Goal: Task Accomplishment & Management: Use online tool/utility

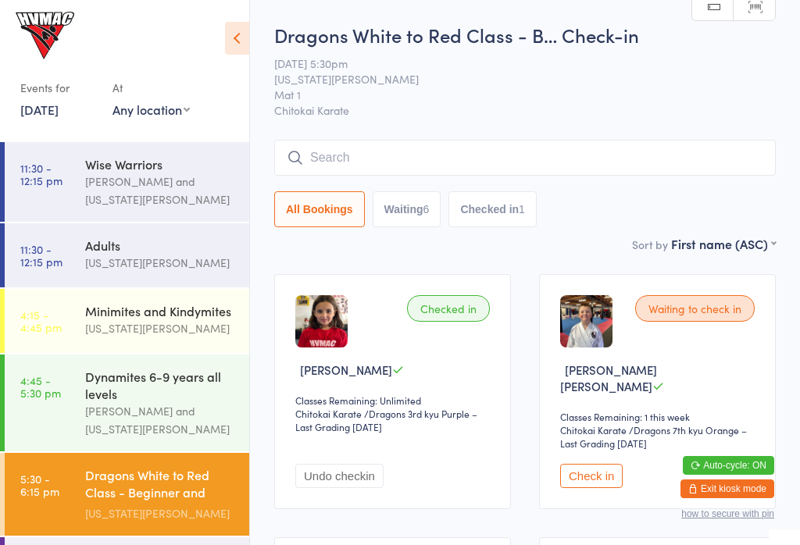
click at [131, 245] on div "Adults" at bounding box center [160, 245] width 151 height 17
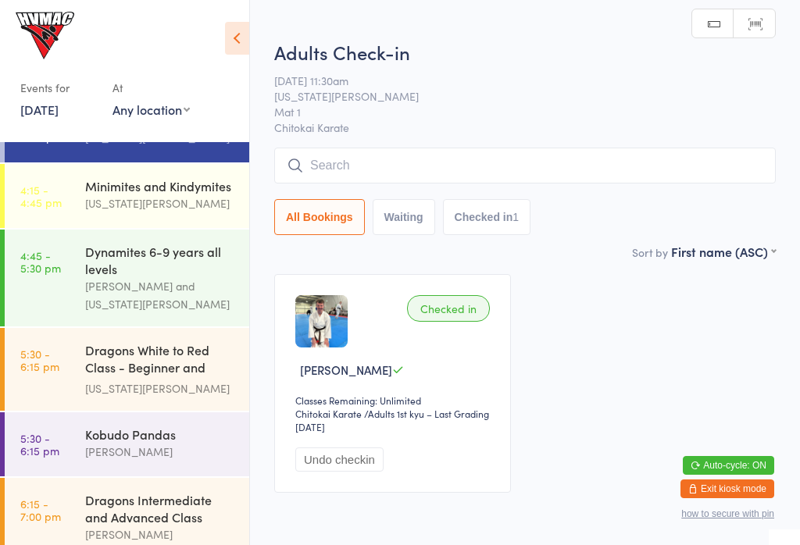
scroll to position [134, 0]
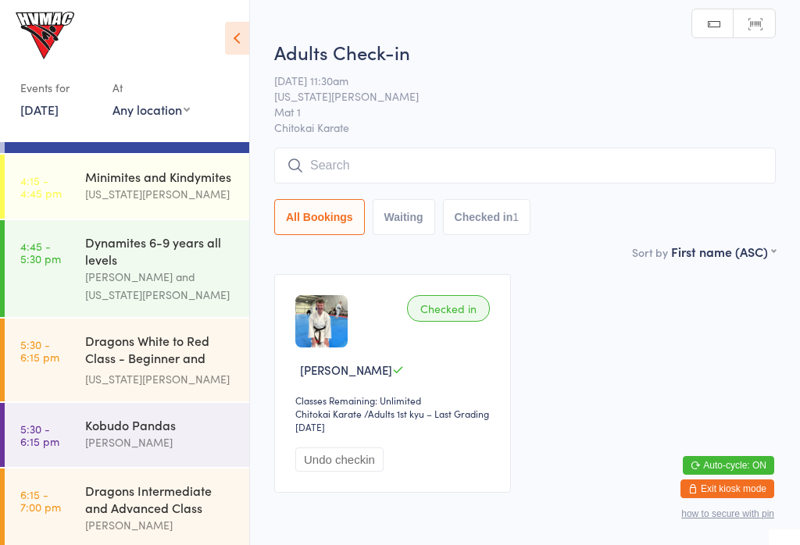
click at [143, 380] on div "[US_STATE][PERSON_NAME]" at bounding box center [160, 379] width 151 height 18
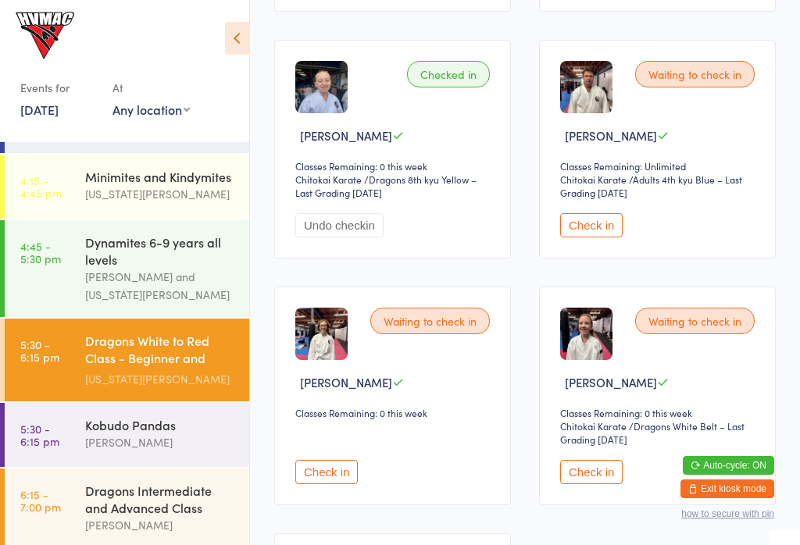
scroll to position [483, 0]
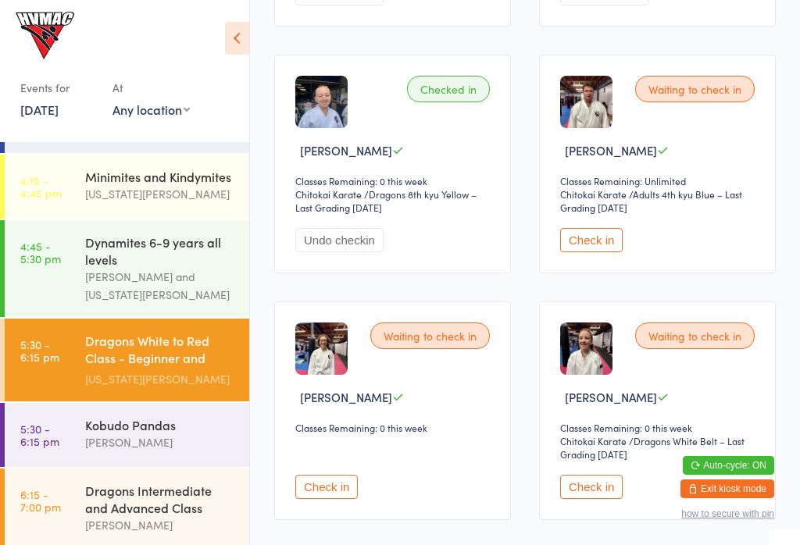
click at [594, 238] on button "Check in" at bounding box center [591, 240] width 63 height 24
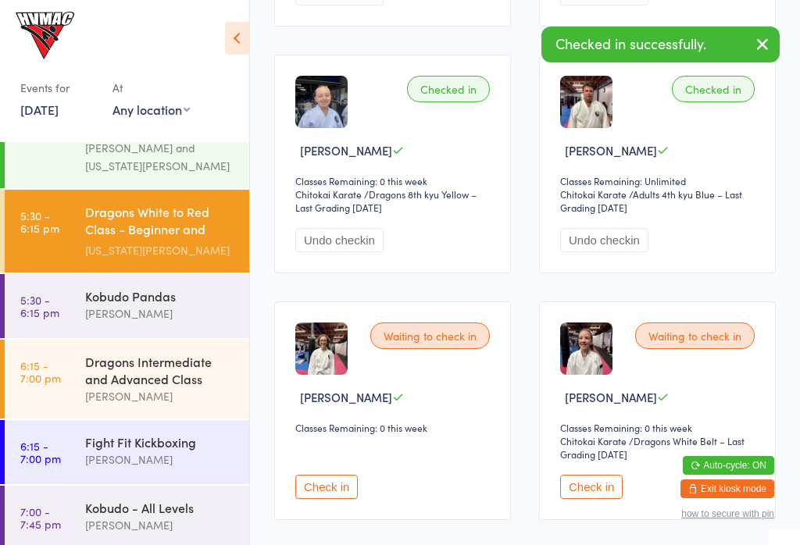
scroll to position [319, 0]
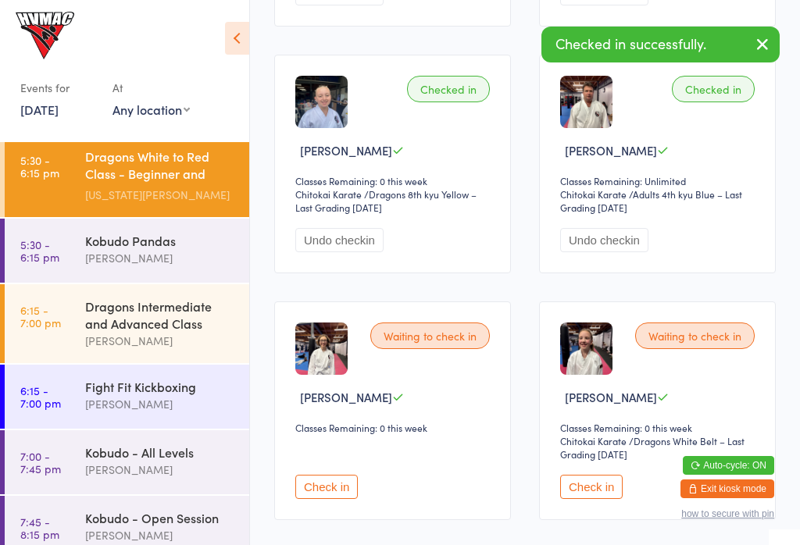
click at [117, 327] on div "Dragons Intermediate and Advanced Class" at bounding box center [160, 315] width 151 height 34
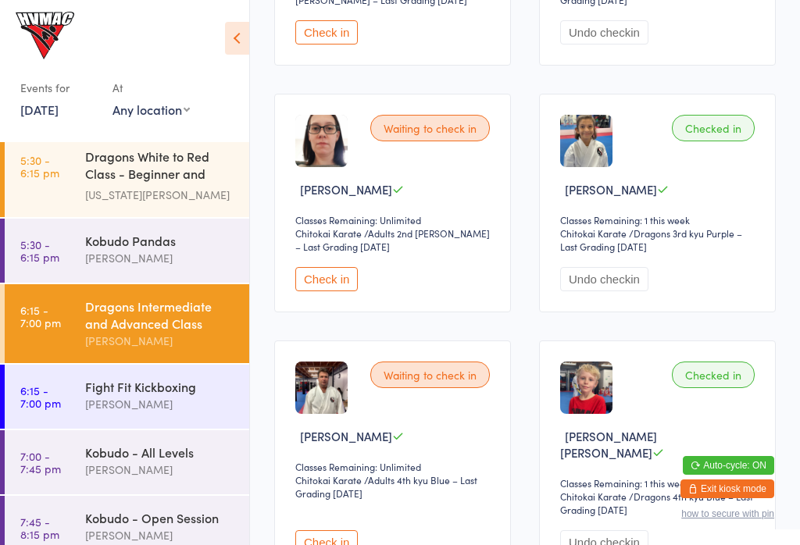
scroll to position [1240, 0]
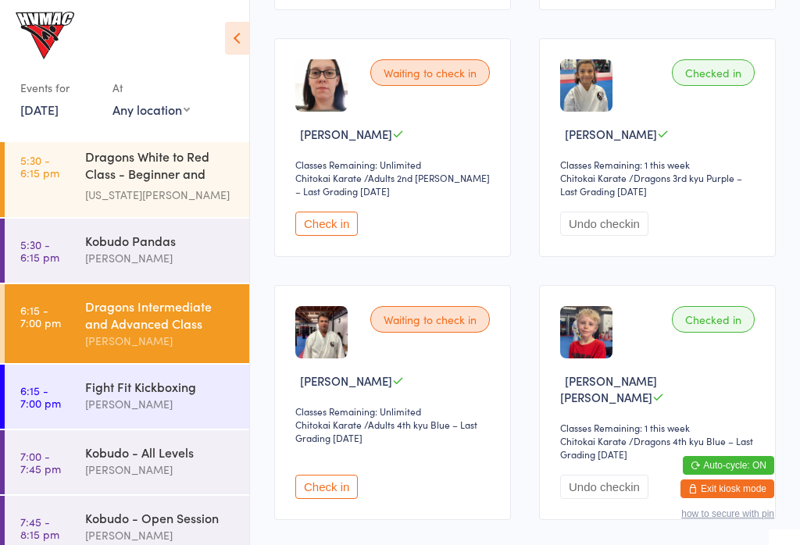
click at [320, 499] on button "Check in" at bounding box center [326, 487] width 63 height 24
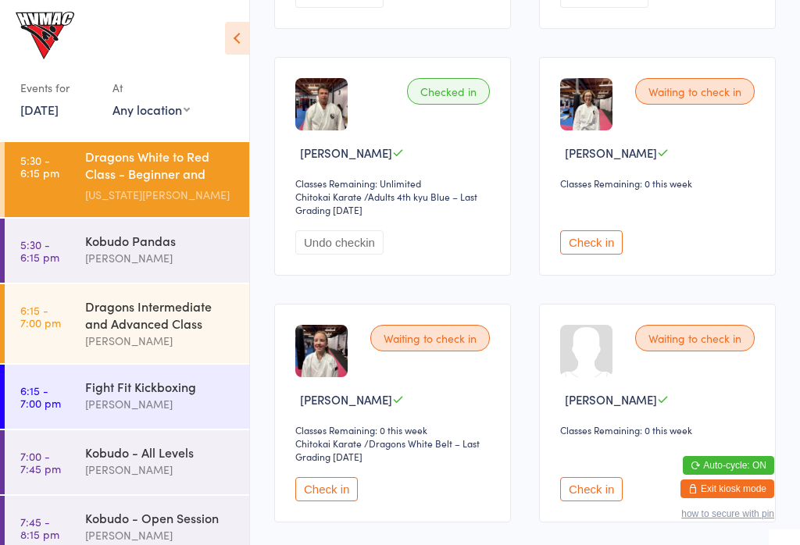
scroll to position [727, 0]
click at [611, 246] on button "Check in" at bounding box center [591, 243] width 63 height 24
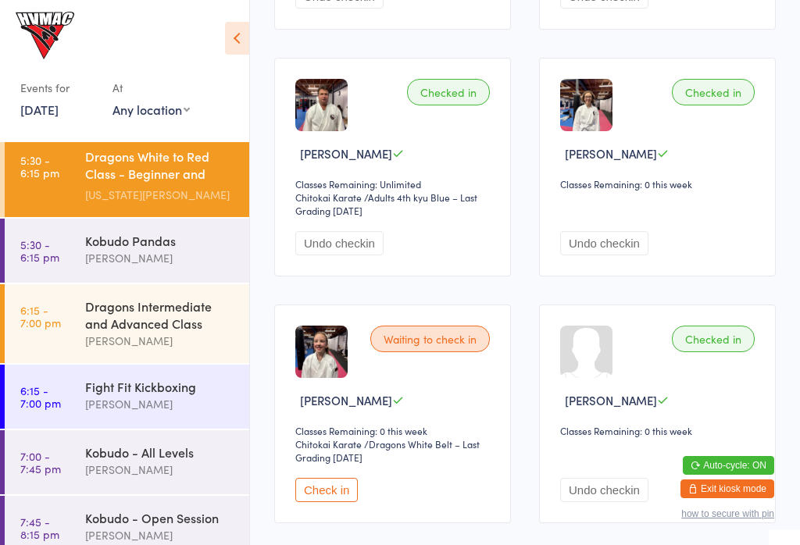
click at [314, 501] on button "Check in" at bounding box center [326, 490] width 63 height 24
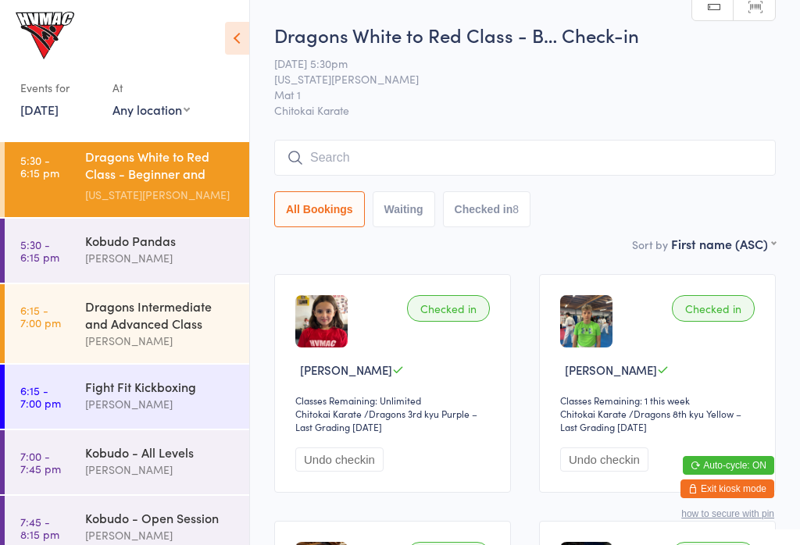
scroll to position [0, 0]
click at [547, 165] on input "search" at bounding box center [525, 158] width 502 height 36
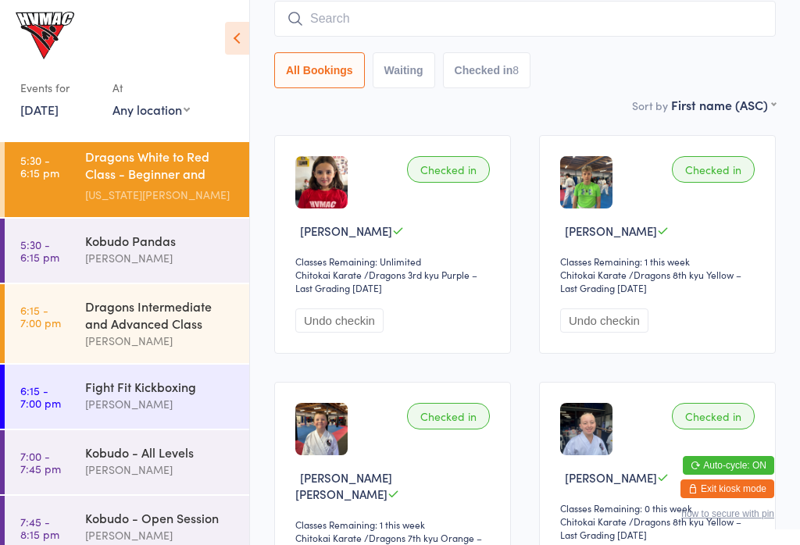
scroll to position [141, 0]
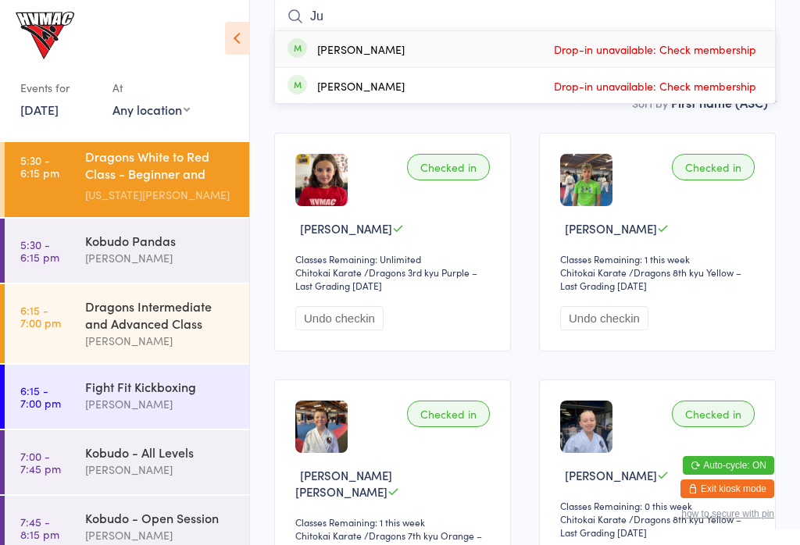
type input "J"
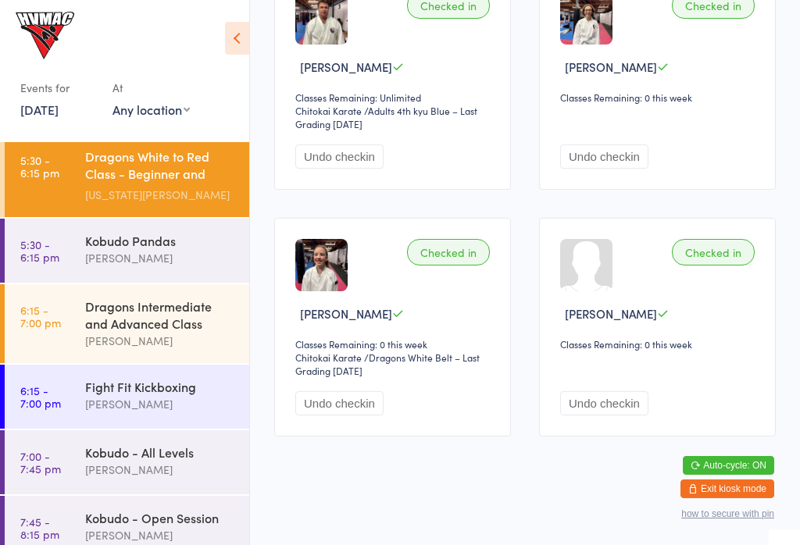
scroll to position [816, 0]
click at [84, 417] on link "6:15 - 7:00 pm Fight Fit Kickboxing [PERSON_NAME]" at bounding box center [127, 397] width 245 height 64
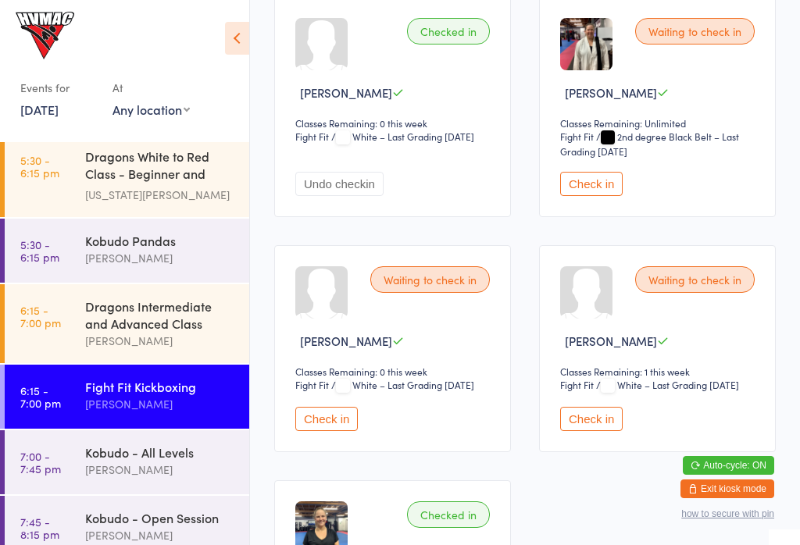
scroll to position [1516, 0]
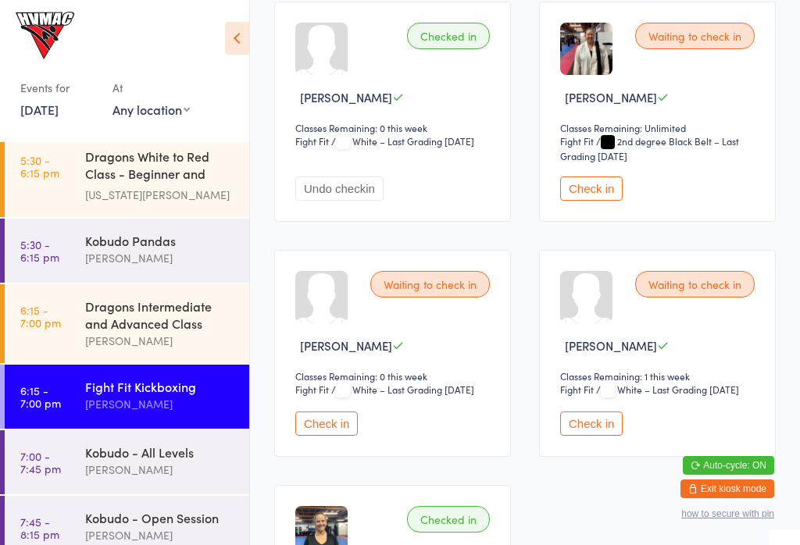
click at [607, 201] on button "Check in" at bounding box center [591, 189] width 63 height 24
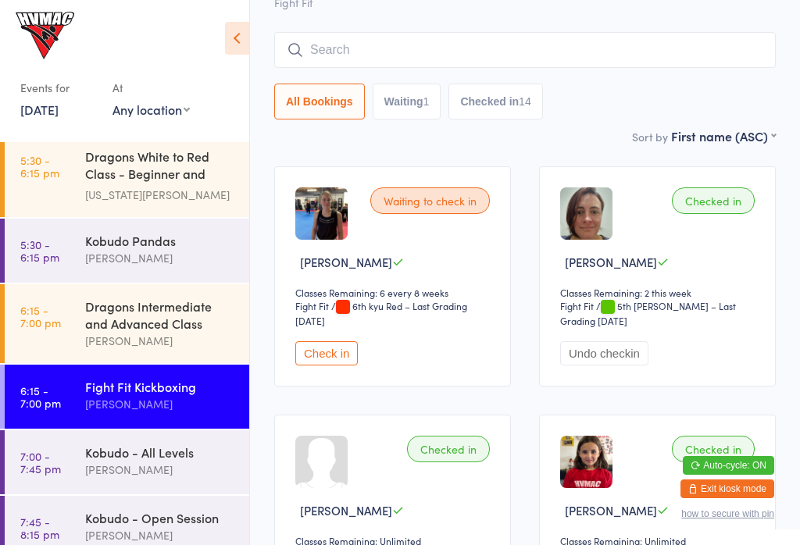
scroll to position [107, 0]
click at [332, 360] on button "Check in" at bounding box center [326, 354] width 63 height 24
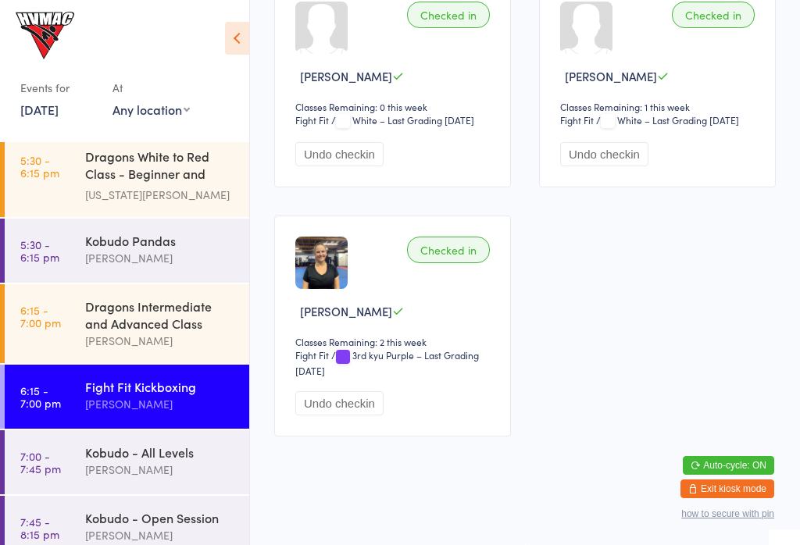
scroll to position [1844, 0]
click at [119, 395] on div "Fight Fit Kickboxing" at bounding box center [160, 386] width 151 height 17
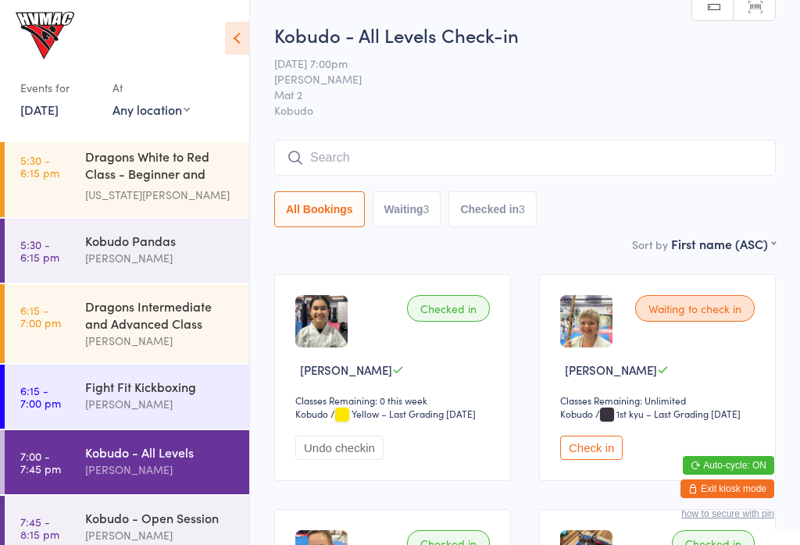
scroll to position [343, 0]
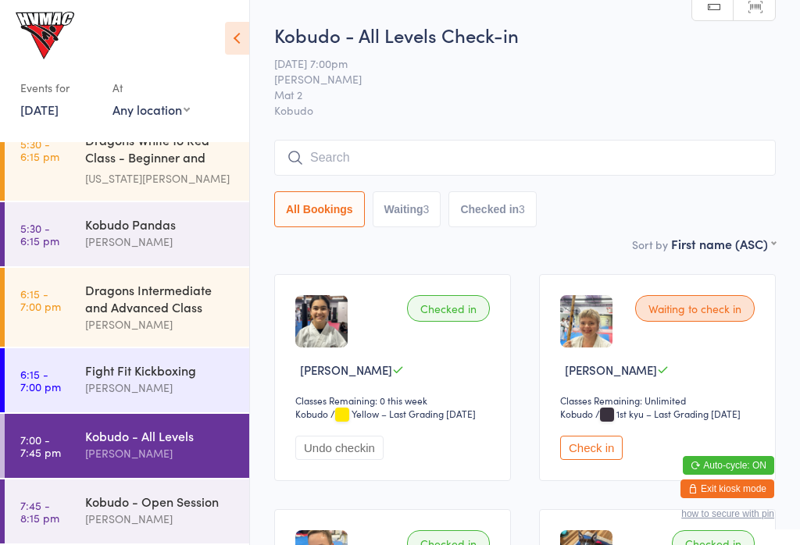
click at [193, 440] on div "Kobudo - All Levels" at bounding box center [160, 435] width 151 height 17
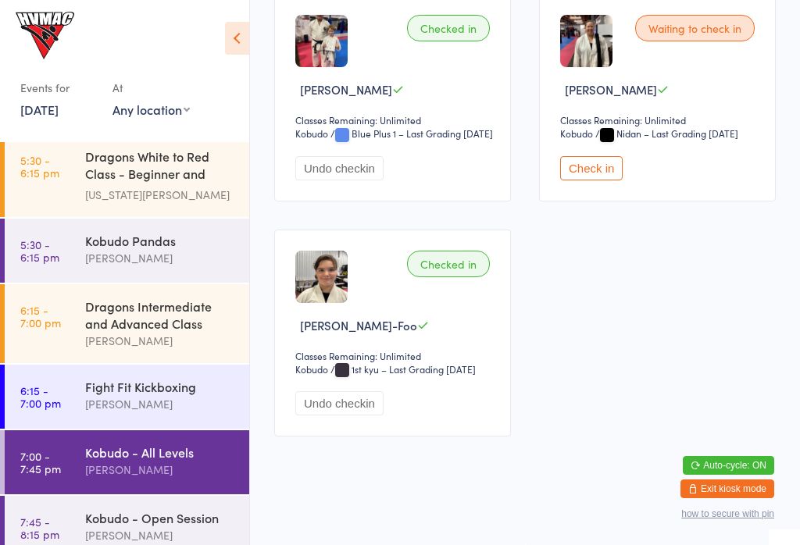
scroll to position [765, 0]
click at [607, 181] on button "Check in" at bounding box center [591, 168] width 63 height 24
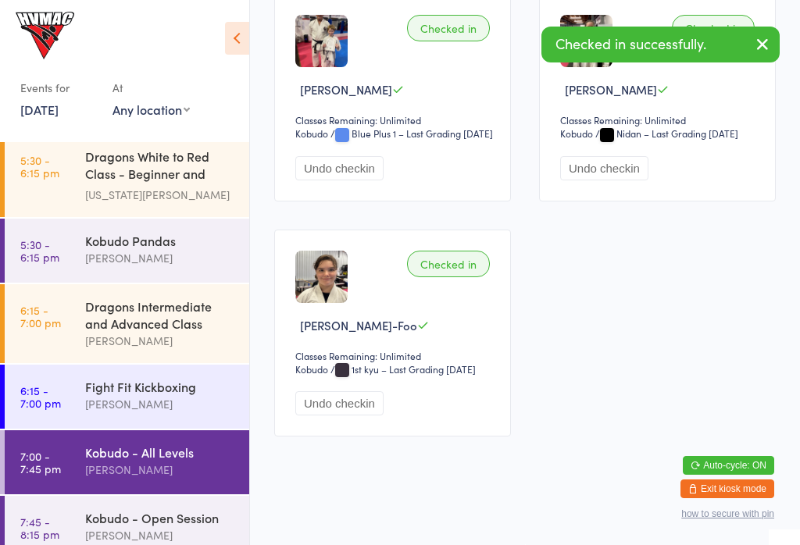
click at [177, 527] on div "Kobudo - Open Session" at bounding box center [160, 518] width 151 height 17
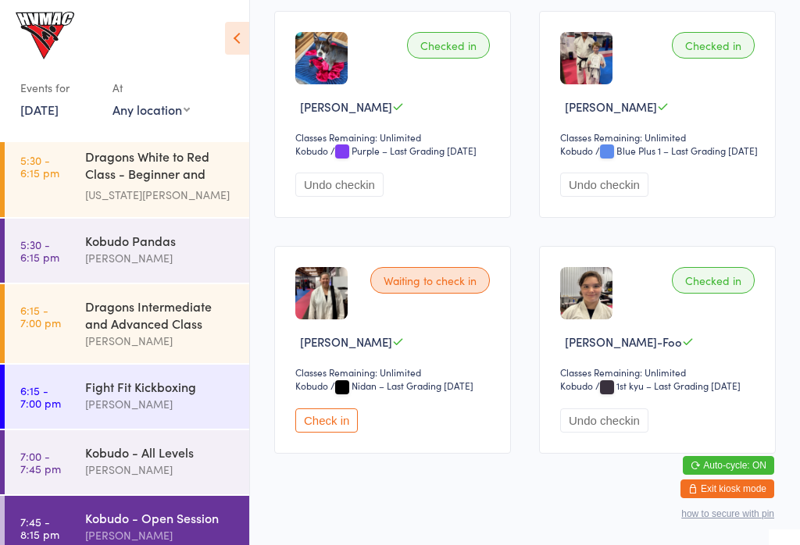
scroll to position [548, 0]
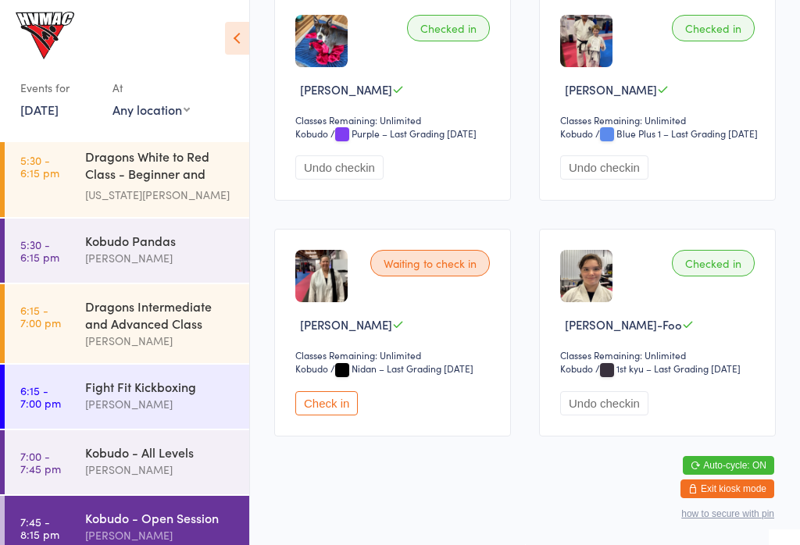
click at [333, 416] on button "Check in" at bounding box center [326, 404] width 63 height 24
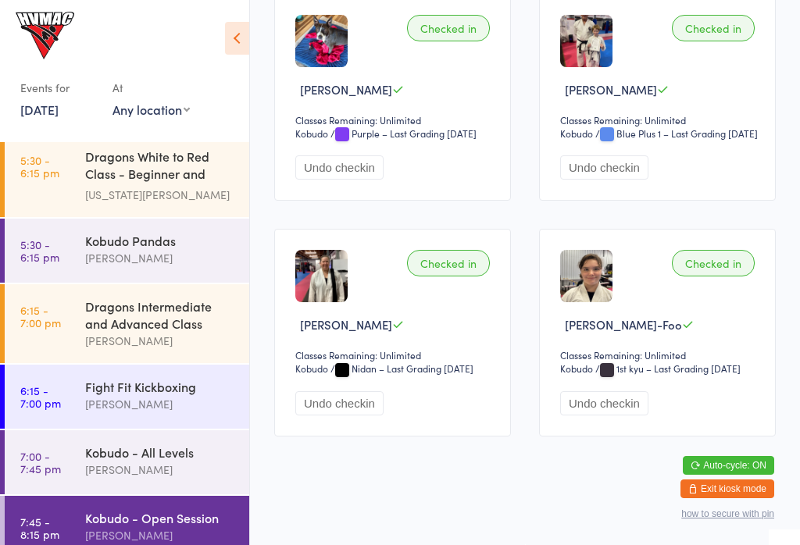
scroll to position [563, 0]
